Goal: Task Accomplishment & Management: Manage account settings

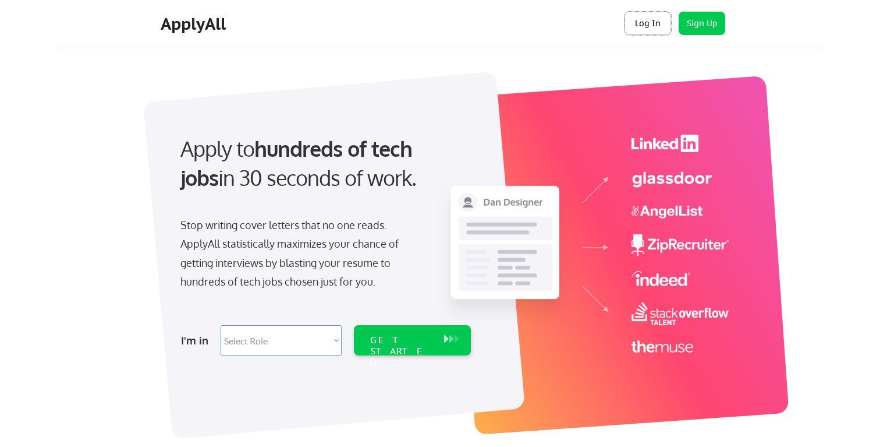
click at [644, 29] on button "Log In" at bounding box center [648, 23] width 47 height 23
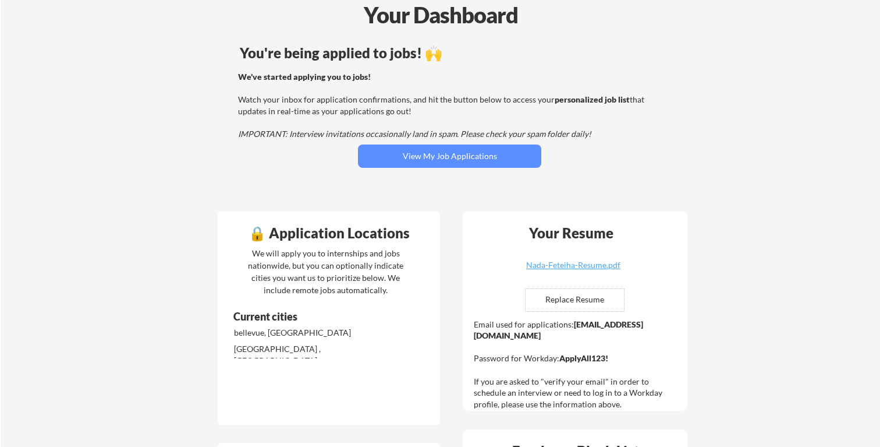
scroll to position [56, 0]
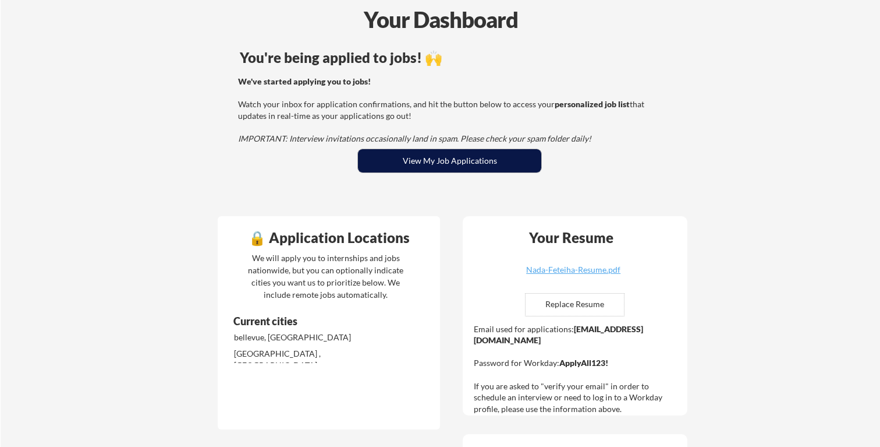
click at [449, 155] on button "View My Job Applications" at bounding box center [449, 160] width 183 height 23
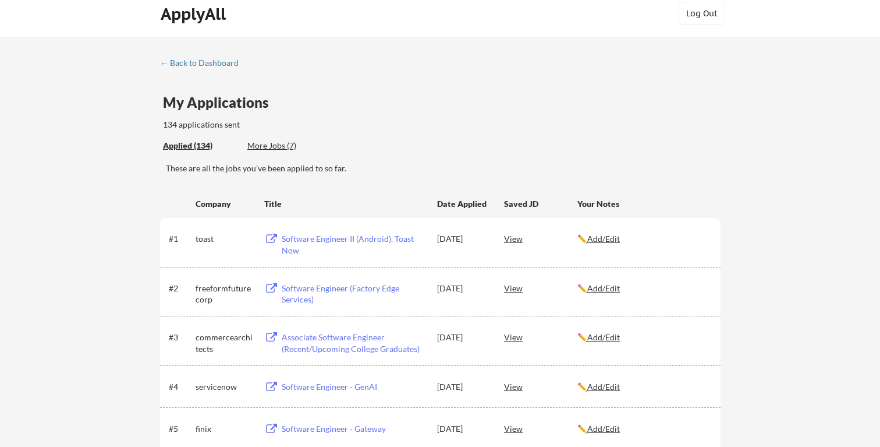
scroll to position [10, 0]
click at [278, 143] on div "More Jobs (7)" at bounding box center [290, 145] width 86 height 12
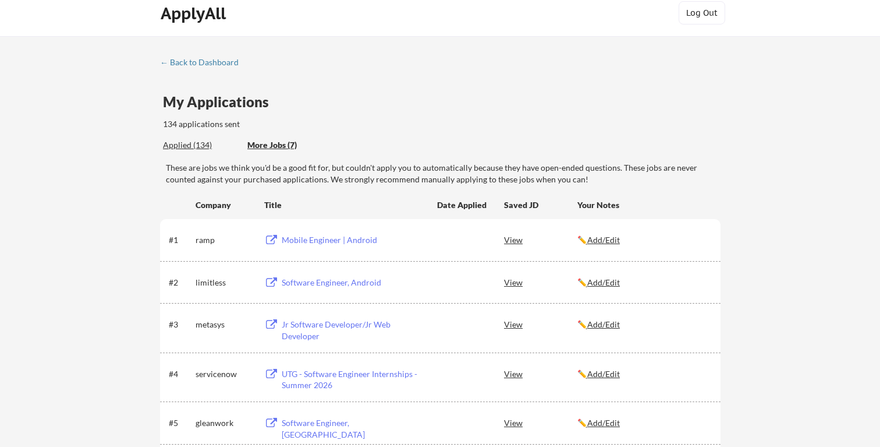
scroll to position [30, 0]
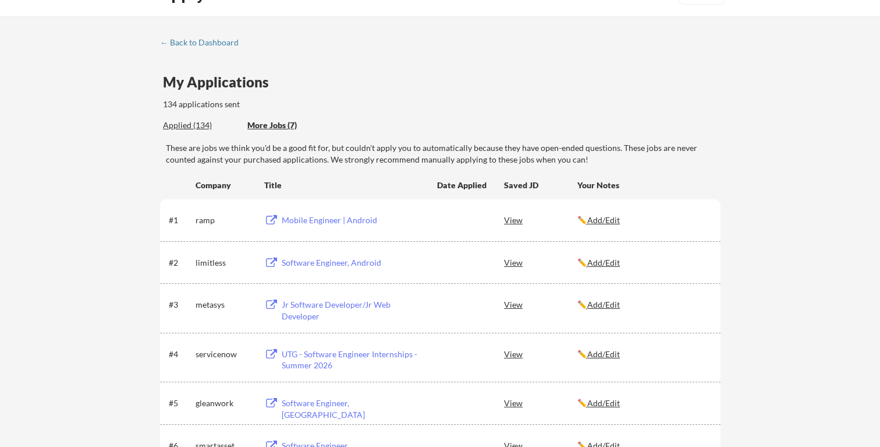
click at [203, 41] on div "← Back to Dashboard" at bounding box center [203, 42] width 87 height 8
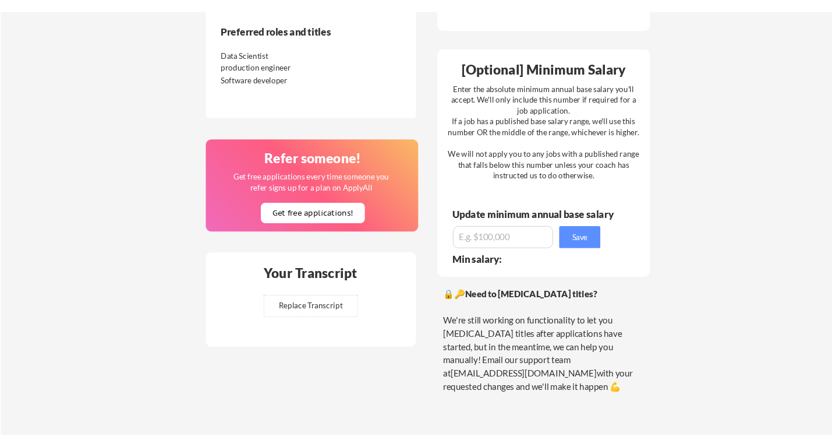
scroll to position [628, 0]
